Goal: Transaction & Acquisition: Download file/media

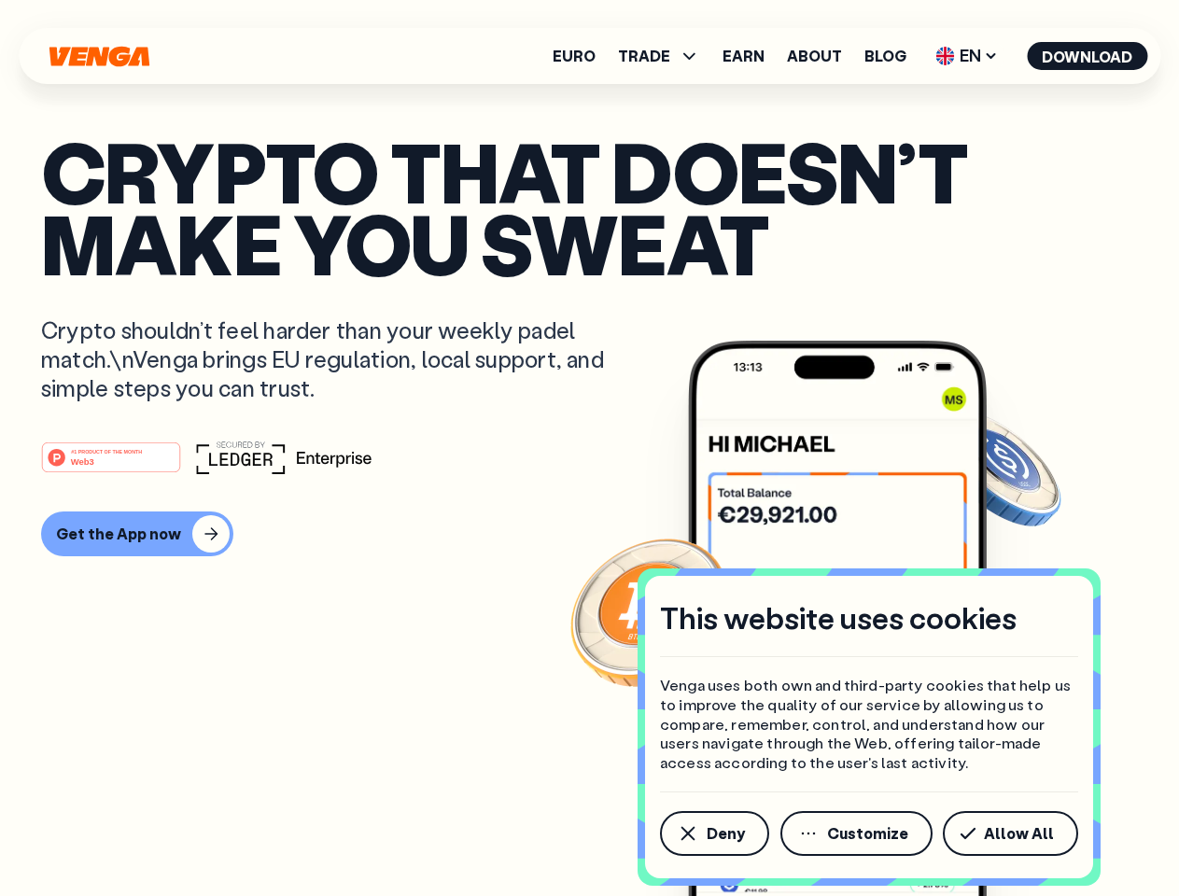
click at [589, 448] on div "#1 PRODUCT OF THE MONTH Web3" at bounding box center [589, 457] width 1096 height 34
click at [713, 833] on span "Deny" at bounding box center [725, 833] width 38 height 15
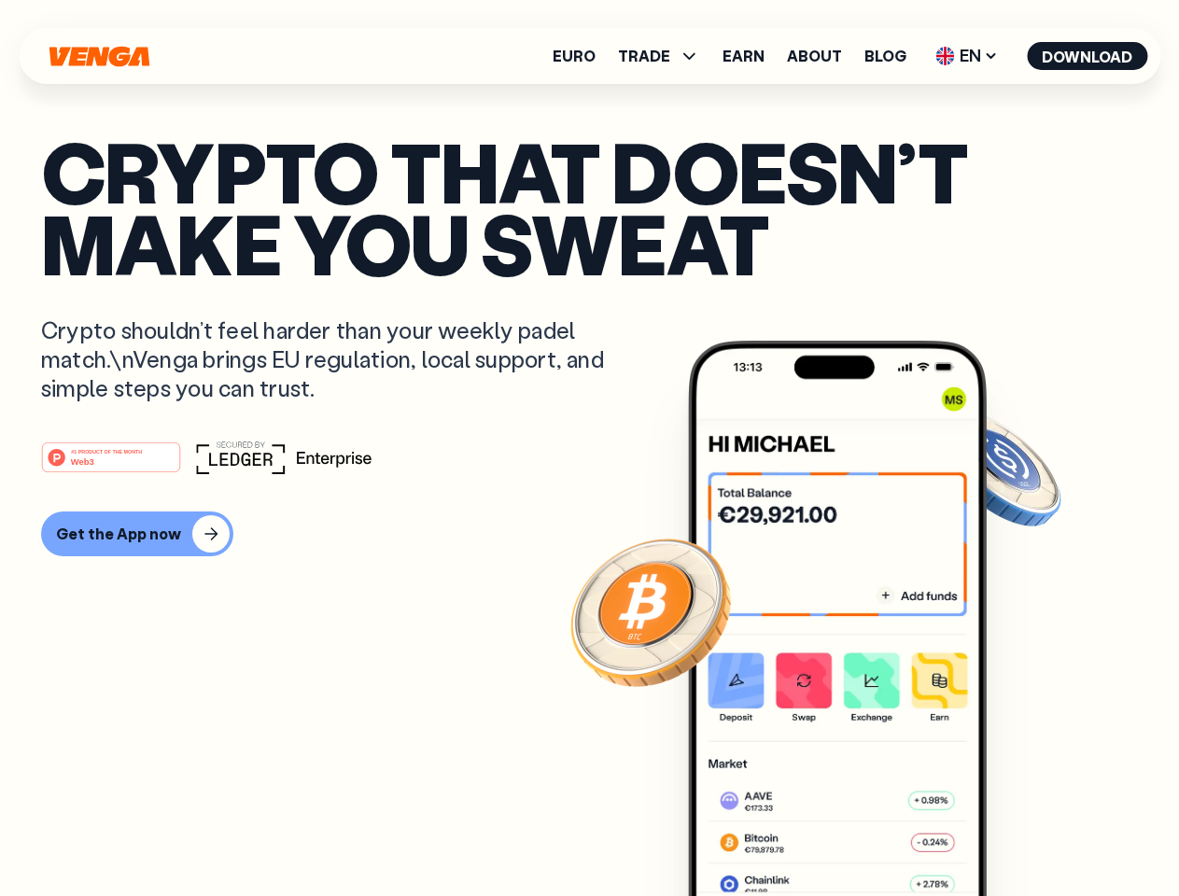
click at [858, 833] on img at bounding box center [837, 653] width 299 height 625
click at [1013, 833] on article "Crypto that doesn’t make you sweat Crypto shouldn’t feel harder than your weekl…" at bounding box center [589, 485] width 1096 height 700
click at [664, 56] on span "TRADE" at bounding box center [644, 56] width 52 height 15
click at [967, 56] on span "EN" at bounding box center [966, 56] width 76 height 30
click at [1087, 56] on button "Download" at bounding box center [1086, 56] width 120 height 28
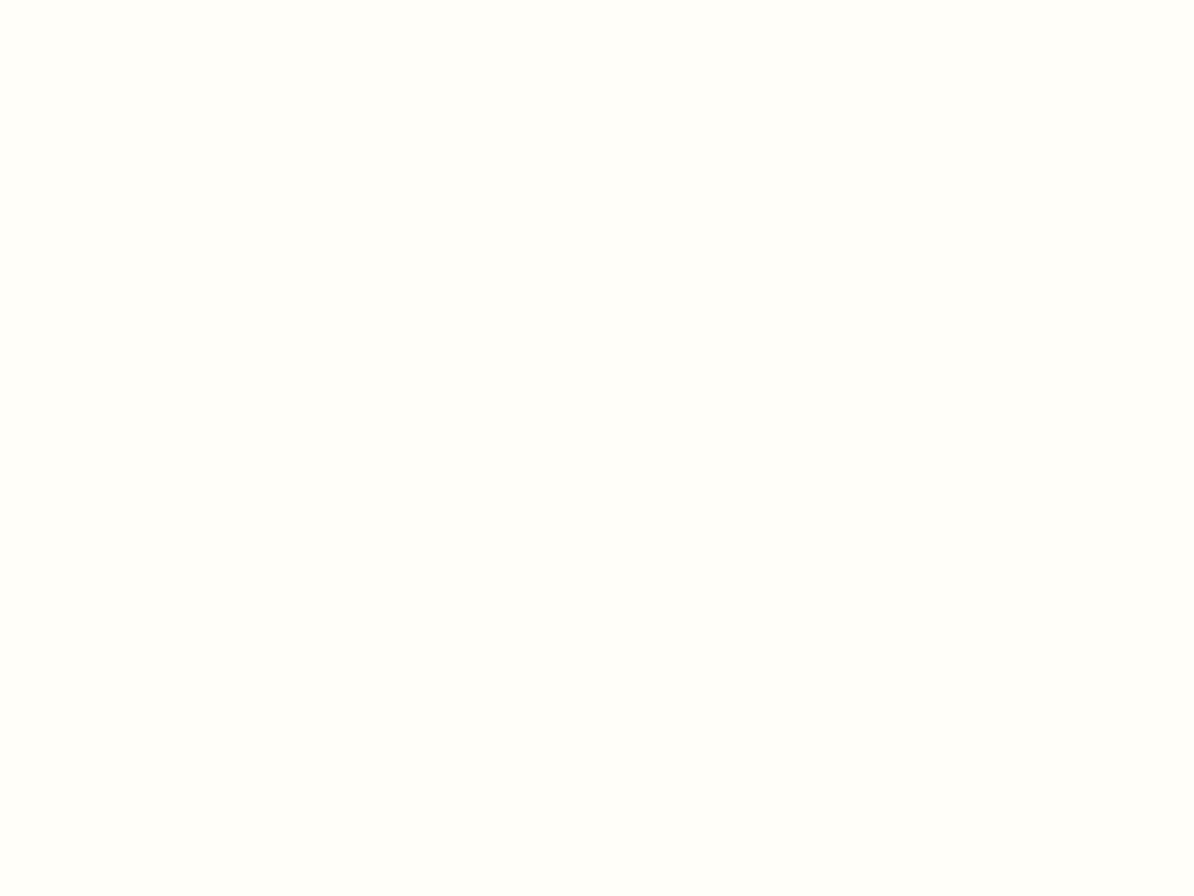
click at [589, 0] on html "This website uses cookies Venga uses both own and third-party cookies that help…" at bounding box center [597, 0] width 1194 height 0
click at [134, 0] on html "This website uses cookies Venga uses both own and third-party cookies that help…" at bounding box center [597, 0] width 1194 height 0
click at [114, 0] on html "This website uses cookies Venga uses both own and third-party cookies that help…" at bounding box center [597, 0] width 1194 height 0
